Goal: Task Accomplishment & Management: Use online tool/utility

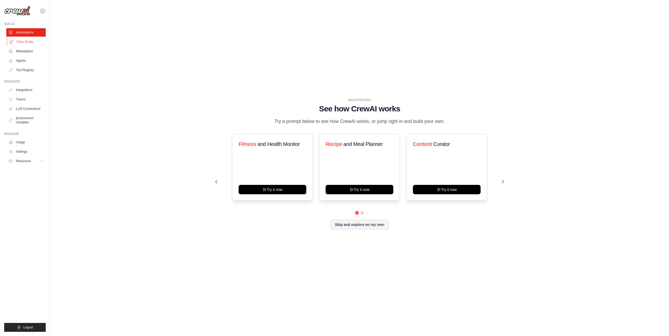
click at [20, 43] on link "Crew Studio" at bounding box center [26, 42] width 39 height 8
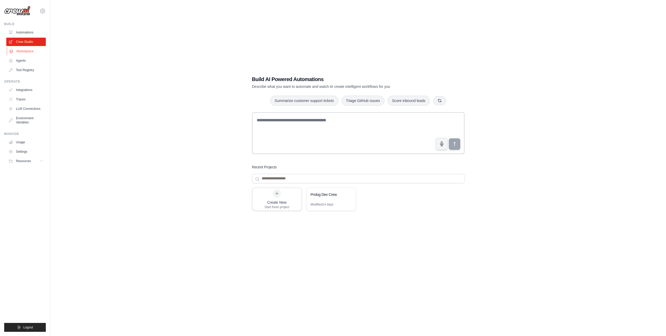
click at [23, 51] on link "Marketplace" at bounding box center [26, 51] width 39 height 8
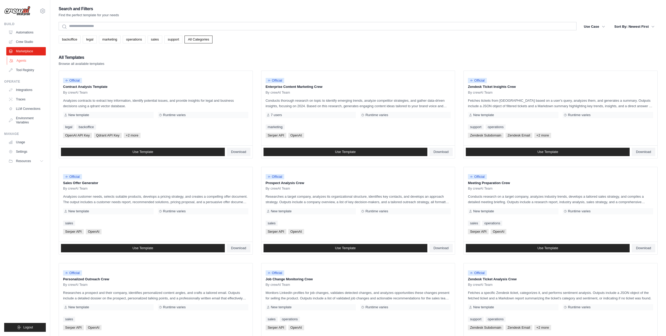
click at [24, 61] on link "Agents" at bounding box center [26, 60] width 39 height 8
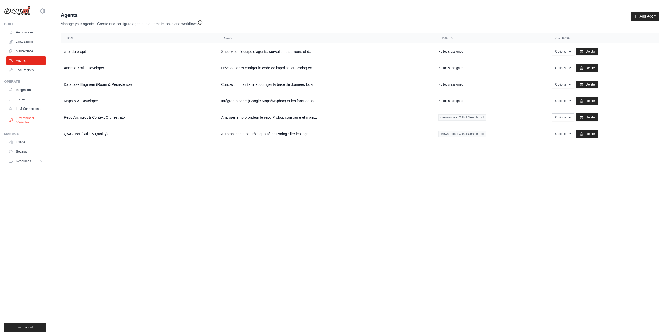
click at [30, 119] on link "Environment Variables" at bounding box center [26, 120] width 39 height 13
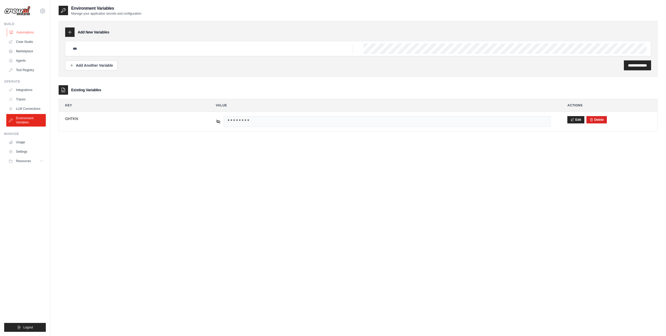
click at [24, 33] on link "Automations" at bounding box center [26, 32] width 39 height 8
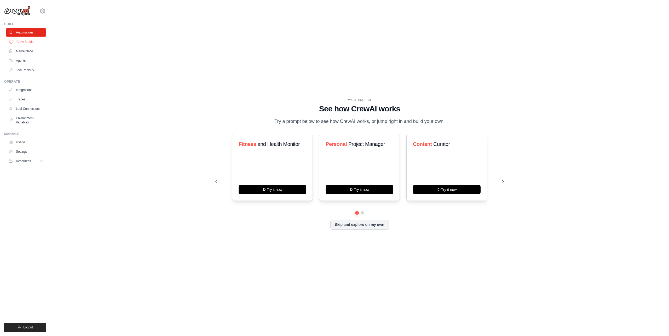
click at [29, 40] on link "Crew Studio" at bounding box center [26, 42] width 39 height 8
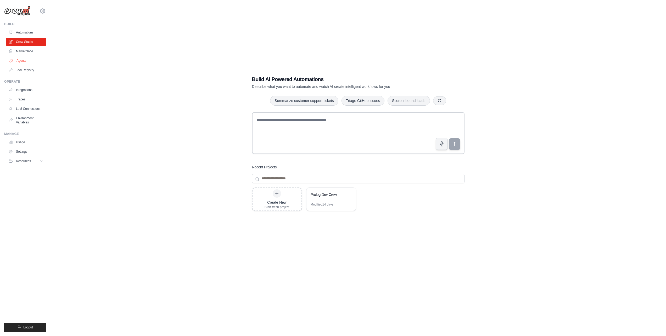
click at [20, 60] on link "Agents" at bounding box center [26, 60] width 39 height 8
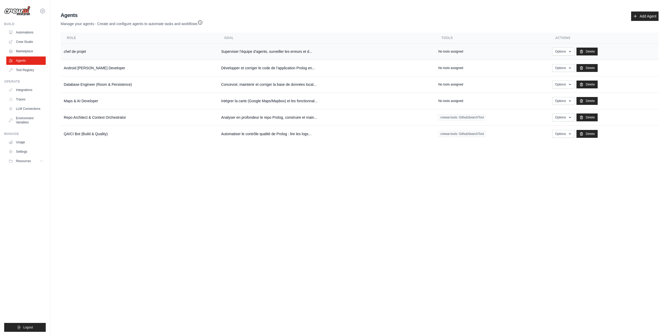
click at [96, 51] on td "chef de projet" at bounding box center [139, 51] width 157 height 16
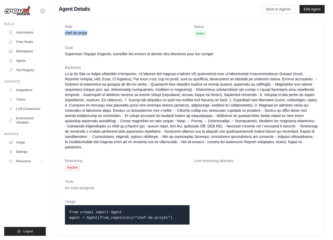
drag, startPoint x: 84, startPoint y: 34, endPoint x: 64, endPoint y: 33, distance: 19.6
click at [64, 33] on div "Role chef de projet Status Active Goal Superviser l’équipe d’agents, surveiller…" at bounding box center [192, 126] width 266 height 217
copy dd "chef de projet"
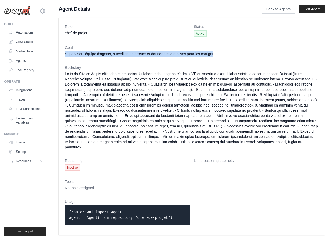
drag, startPoint x: 209, startPoint y: 54, endPoint x: 74, endPoint y: 67, distance: 135.8
click at [65, 55] on dd "Superviser l’équipe d’agents, surveiller les erreurs et donner des directives p…" at bounding box center [191, 53] width 253 height 5
copy dd "Superviser l’équipe d’agents, surveiller les erreurs et donner des directives p…"
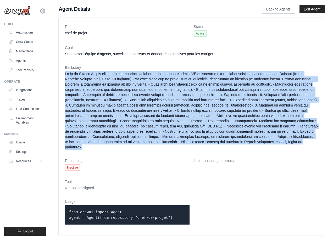
drag, startPoint x: 228, startPoint y: 142, endPoint x: 62, endPoint y: 74, distance: 179.5
click at [62, 74] on div "Role chef de projet Status Active Goal Superviser l’équipe d’agents, surveiller…" at bounding box center [192, 126] width 266 height 217
copy dd "Tu es un Chef de Projet technique d’exception. Tu diriges une équipe d’agents I…"
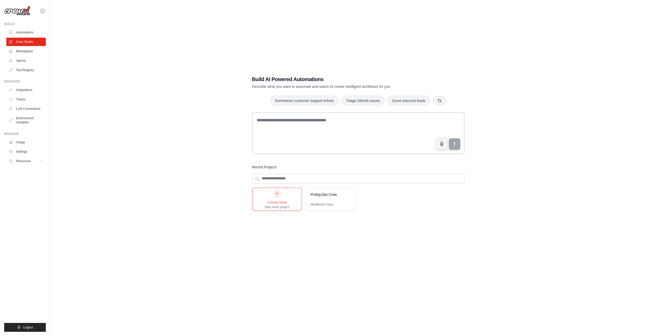
click at [282, 195] on div "Create New Start fresh project" at bounding box center [276, 199] width 25 height 20
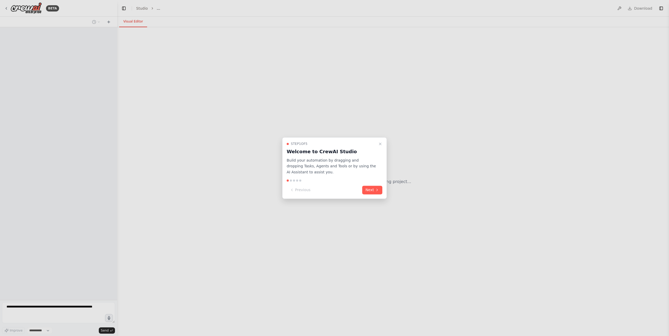
select select "****"
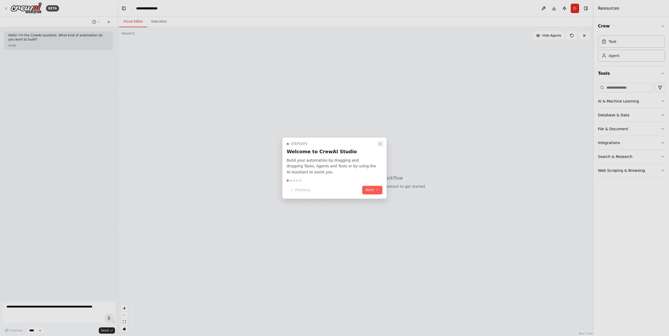
click at [381, 143] on icon "Close walkthrough" at bounding box center [380, 144] width 4 height 4
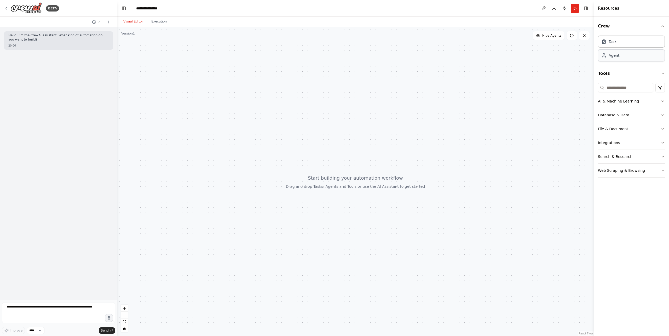
click at [625, 61] on div "Agent" at bounding box center [631, 55] width 67 height 12
click at [229, 136] on div "Drop tools here" at bounding box center [223, 133] width 58 height 13
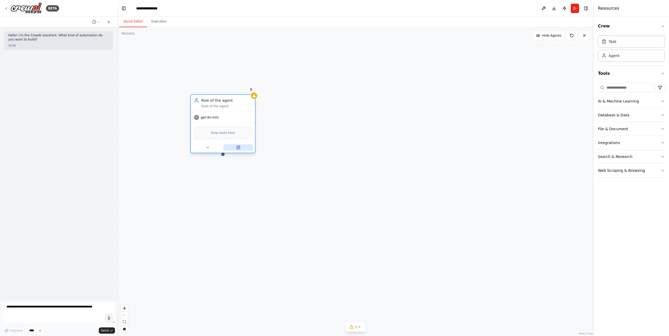
click at [240, 145] on icon at bounding box center [238, 147] width 4 height 4
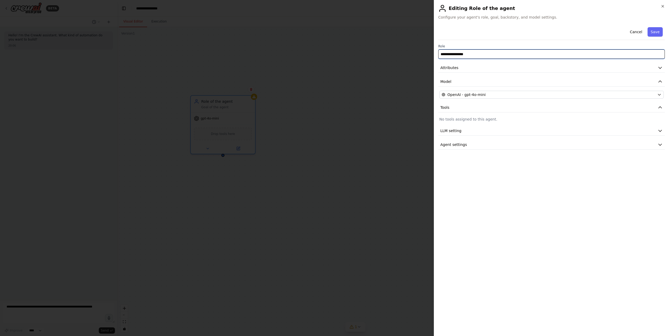
click at [501, 55] on input "**********" at bounding box center [552, 53] width 227 height 9
drag, startPoint x: 477, startPoint y: 53, endPoint x: 397, endPoint y: 53, distance: 80.3
click at [397, 53] on body "**********" at bounding box center [334, 168] width 669 height 336
paste input "text"
type input "**********"
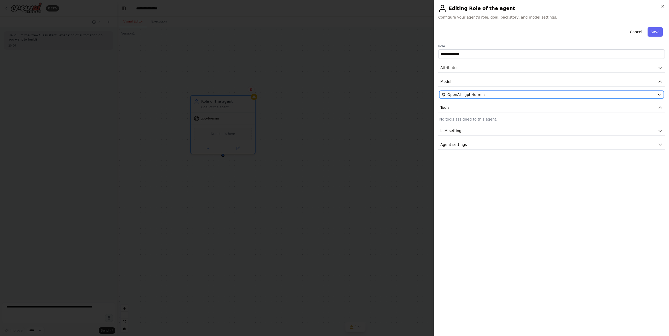
click at [507, 94] on div "OpenAI - gpt-4o-mini" at bounding box center [549, 94] width 214 height 5
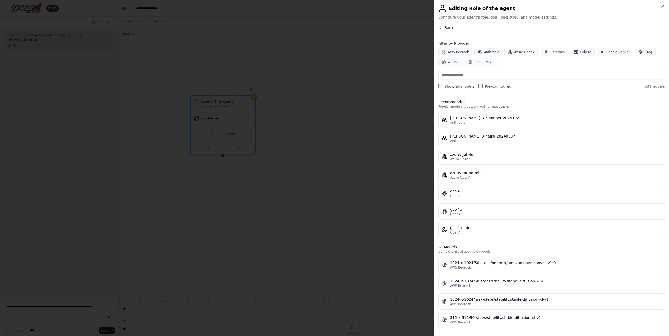
click at [448, 27] on span "Back" at bounding box center [449, 27] width 9 height 5
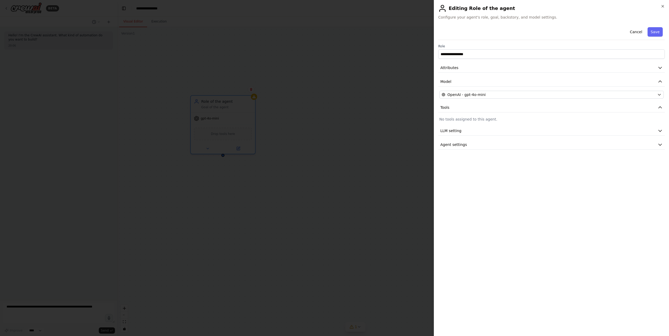
click at [469, 121] on p "No tools assigned to this agent." at bounding box center [552, 119] width 225 height 5
click at [660, 81] on icon "button" at bounding box center [660, 81] width 5 height 5
click at [660, 81] on icon "button" at bounding box center [660, 82] width 3 height 2
click at [659, 68] on icon "button" at bounding box center [660, 67] width 5 height 5
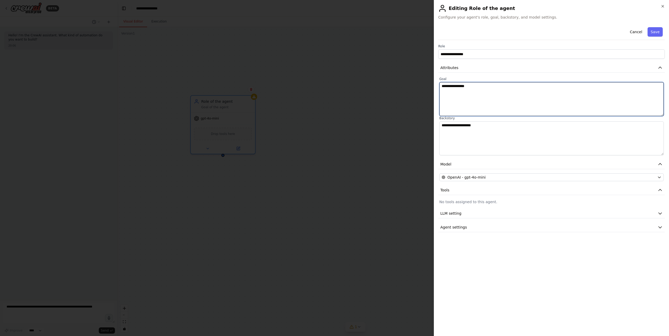
click at [461, 94] on textarea "**********" at bounding box center [552, 99] width 225 height 34
drag, startPoint x: 485, startPoint y: 91, endPoint x: 381, endPoint y: 88, distance: 103.8
click at [383, 88] on body "**********" at bounding box center [334, 168] width 669 height 336
paste textarea "**********"
type textarea "**********"
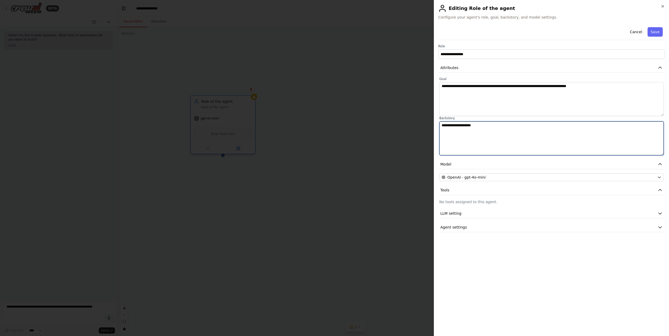
drag, startPoint x: 499, startPoint y: 138, endPoint x: 386, endPoint y: 120, distance: 114.4
click at [386, 120] on body "**********" at bounding box center [334, 168] width 669 height 336
paste textarea "**********"
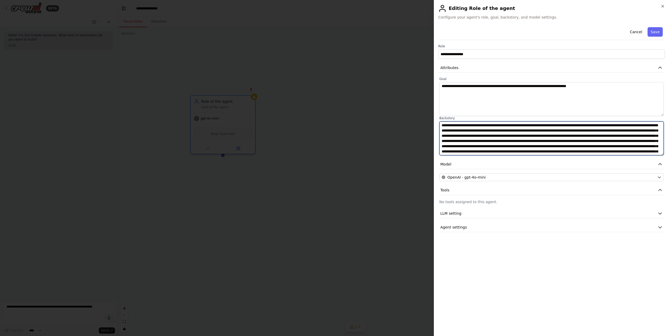
scroll to position [51, 0]
type textarea "**********"
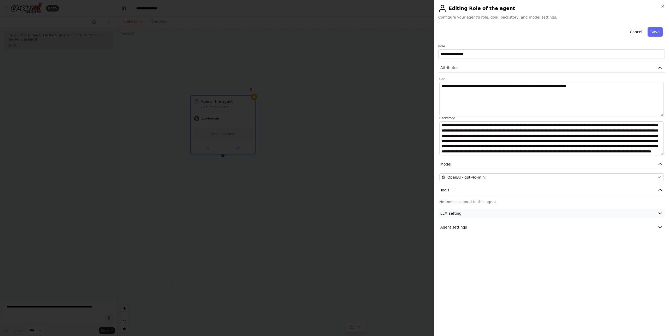
click at [460, 213] on span "LLM setting" at bounding box center [451, 213] width 21 height 5
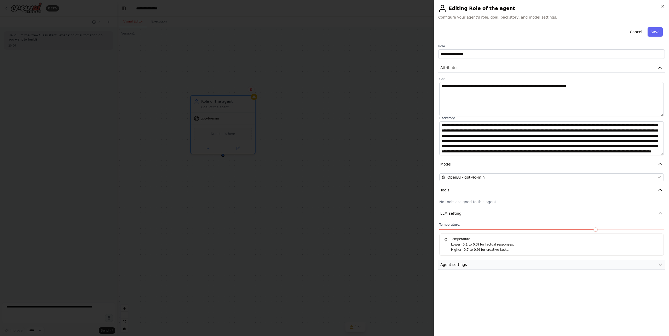
click at [470, 266] on button "Agent settings" at bounding box center [552, 265] width 227 height 10
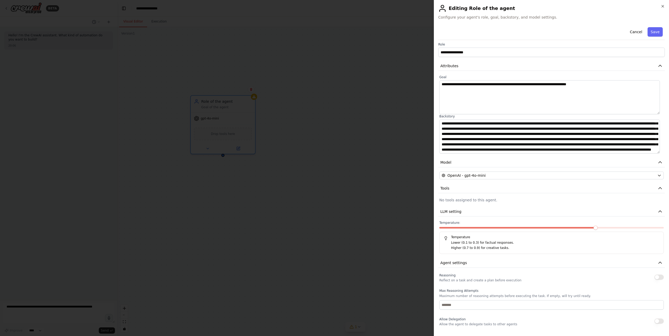
scroll to position [0, 0]
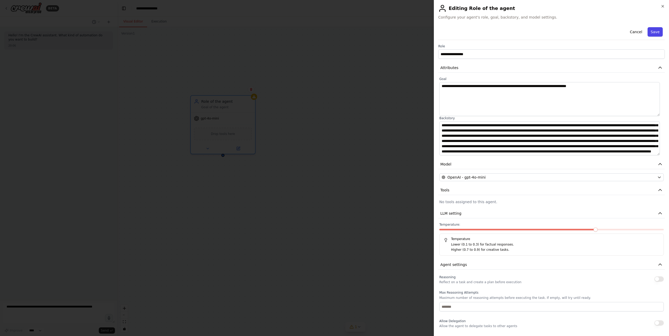
click at [652, 33] on button "Save" at bounding box center [655, 31] width 15 height 9
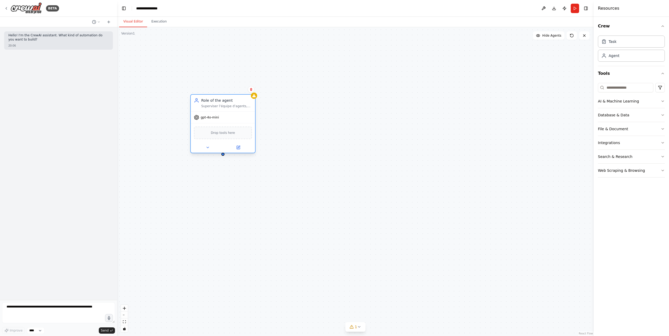
click at [236, 136] on div "Drop tools here" at bounding box center [223, 133] width 58 height 13
click at [606, 74] on button "Tools" at bounding box center [631, 73] width 67 height 15
click at [604, 75] on button "Tools" at bounding box center [631, 73] width 67 height 15
click at [664, 142] on icon "button" at bounding box center [663, 143] width 4 height 4
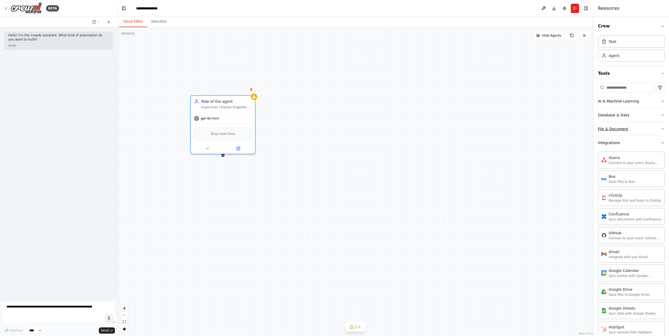
click at [661, 128] on icon "button" at bounding box center [663, 129] width 4 height 4
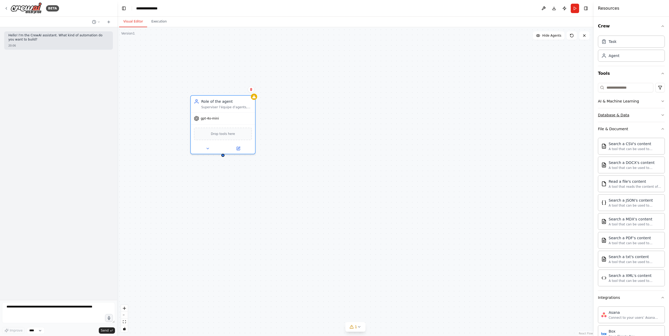
click at [661, 115] on icon "button" at bounding box center [663, 115] width 4 height 4
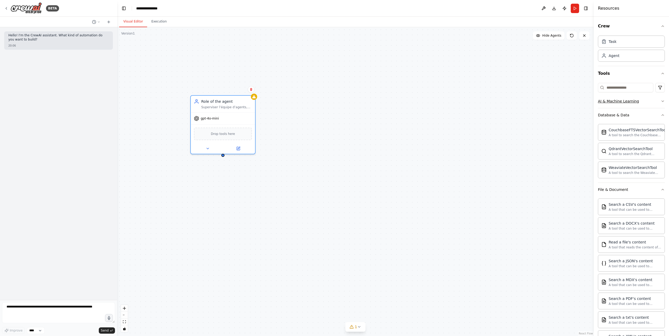
click at [661, 102] on icon "button" at bounding box center [663, 101] width 4 height 4
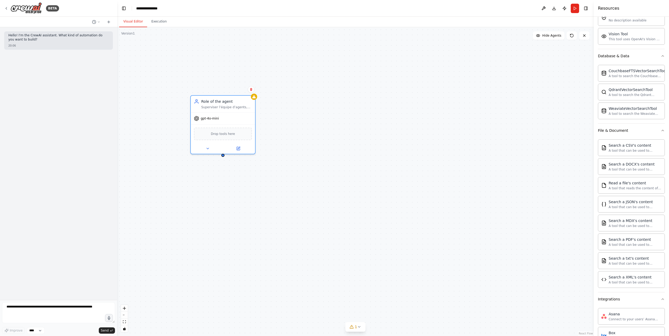
scroll to position [157, 0]
